Goal: Information Seeking & Learning: Learn about a topic

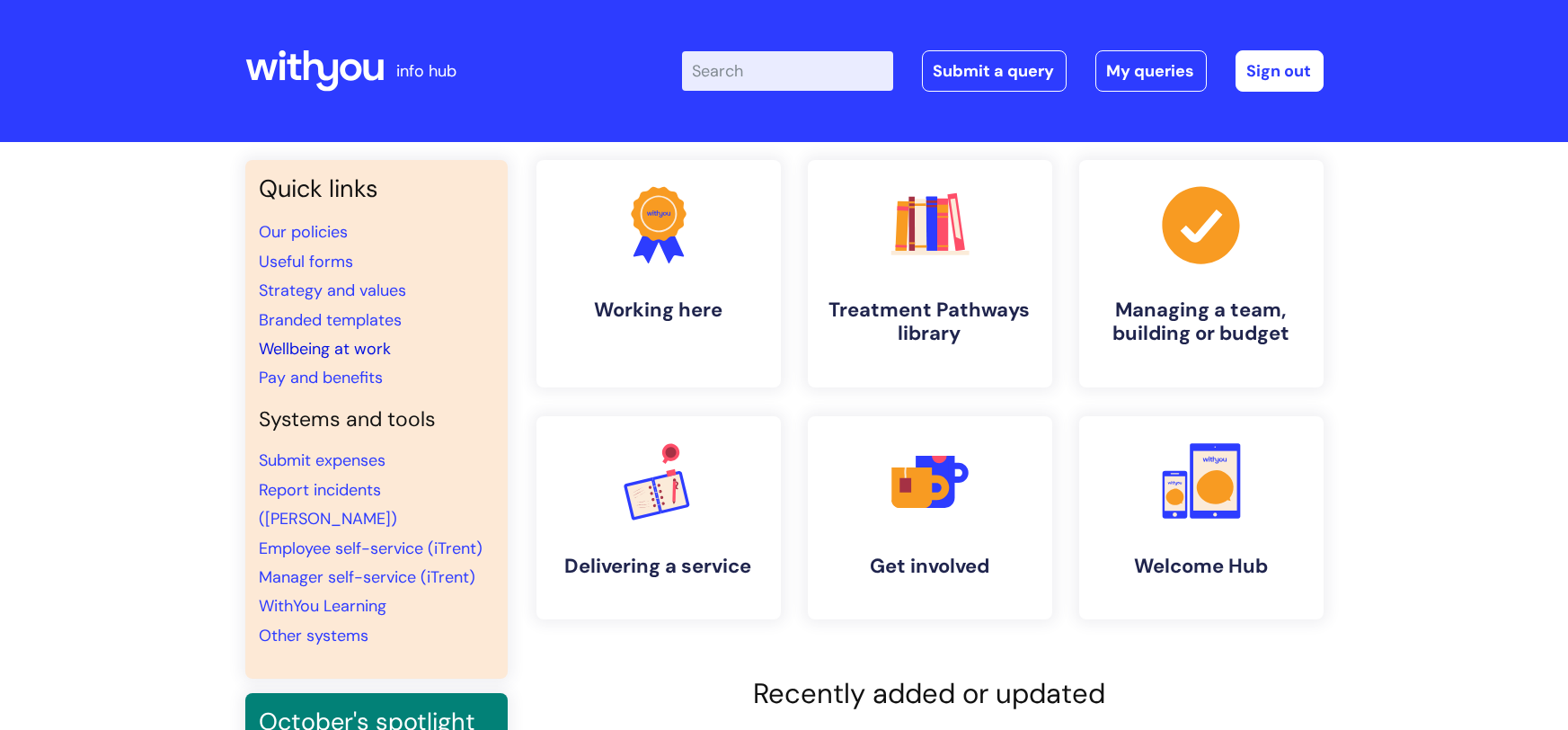
click at [329, 351] on link "Wellbeing at work" at bounding box center [325, 349] width 132 height 21
click at [308, 595] on link "WithYou Learning" at bounding box center [323, 606] width 128 height 21
click at [302, 595] on link "WithYou Learning" at bounding box center [323, 606] width 128 height 21
click at [313, 595] on link "WithYou Learning" at bounding box center [323, 606] width 128 height 21
